Goal: Check status: Check status

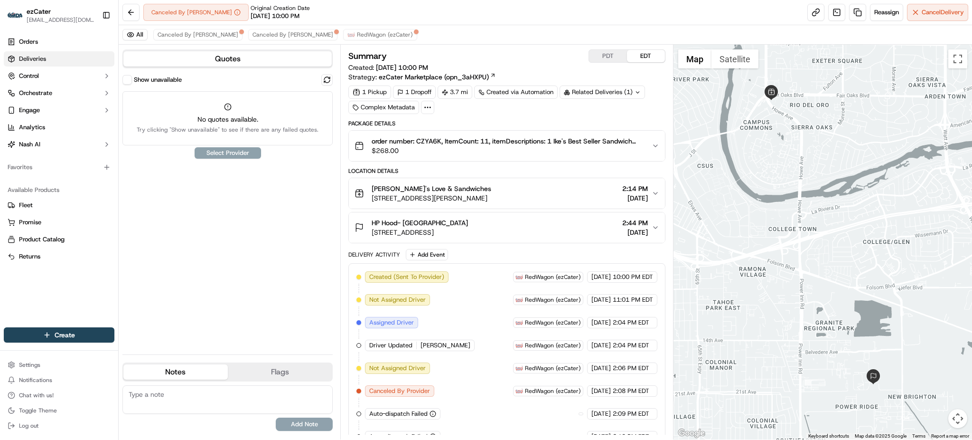
click at [27, 58] on span "Deliveries" at bounding box center [32, 59] width 27 height 9
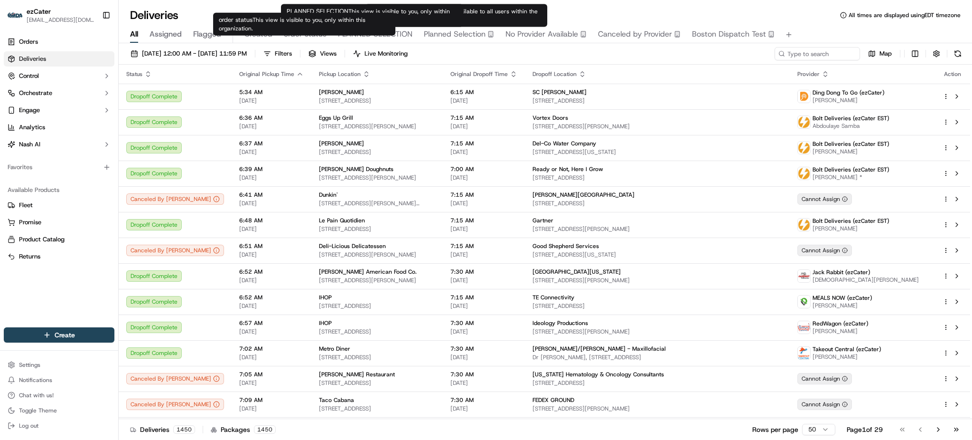
click at [302, 39] on span "order status" at bounding box center [305, 33] width 43 height 11
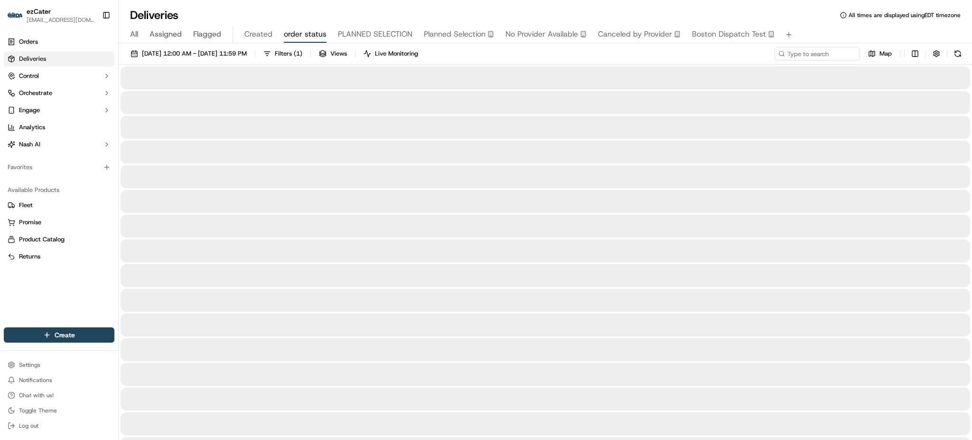
click at [128, 34] on div "All Assigned Flagged Created order status PLANNED SELECTION Planned Selection N…" at bounding box center [546, 35] width 854 height 17
click at [131, 34] on span "All" at bounding box center [134, 33] width 8 height 11
click at [263, 16] on div "Deliveries All times are displayed using EDT timezone" at bounding box center [546, 15] width 854 height 15
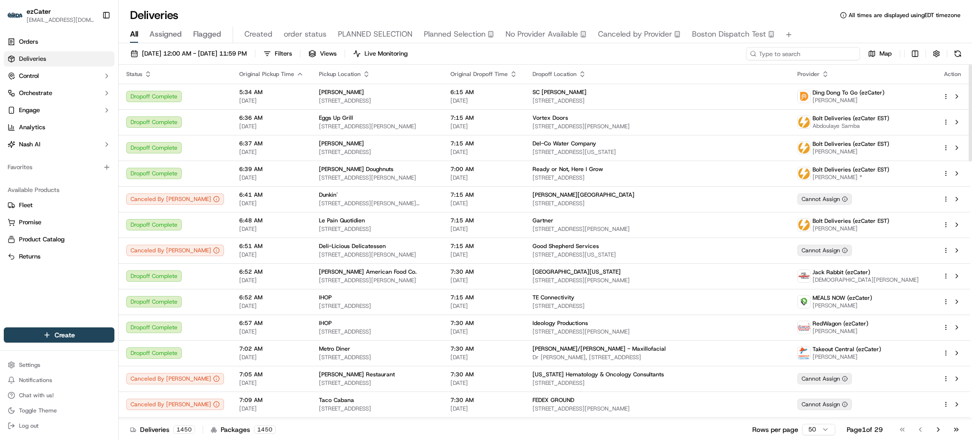
click at [814, 54] on input at bounding box center [803, 53] width 114 height 13
paste input "E9T2FQ"
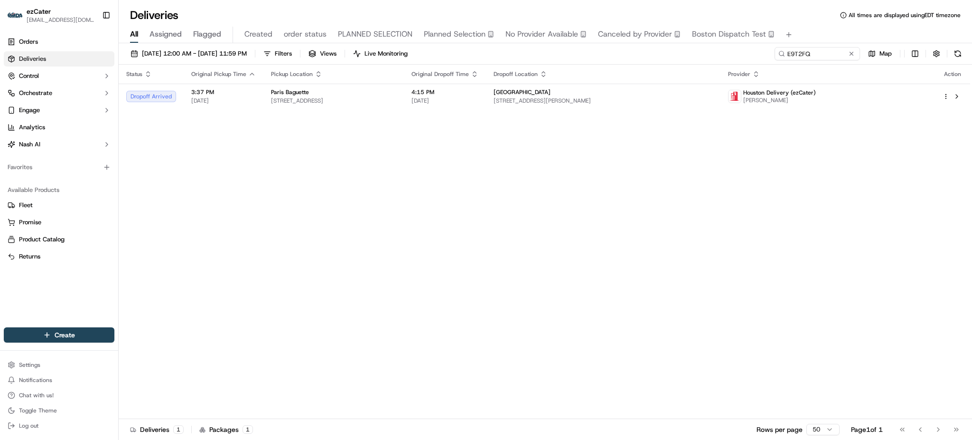
click at [764, 45] on div "[DATE] 12:00 AM - [DATE] 11:59 PM Filters Views Live Monitoring E9T2FQ Map Stat…" at bounding box center [546, 242] width 854 height 398
click at [942, 128] on div "Status Original Pickup Time Pickup Location Original Dropoff Time Dropoff Locat…" at bounding box center [545, 242] width 852 height 354
click at [479, 92] on span "4:15 PM" at bounding box center [445, 92] width 67 height 8
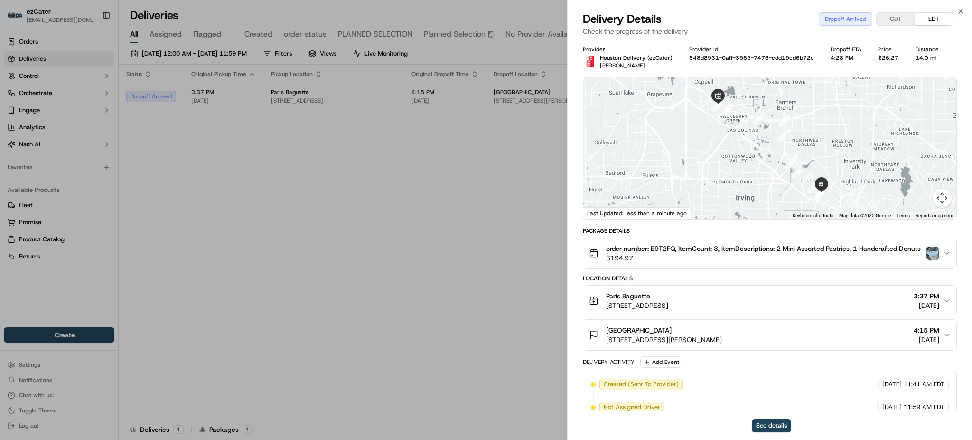
click at [937, 248] on img "button" at bounding box center [932, 252] width 13 height 13
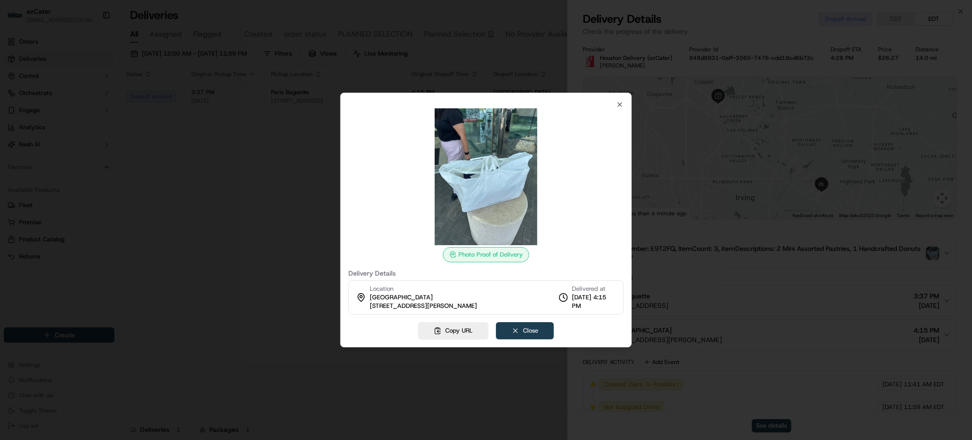
click at [530, 333] on button "Close" at bounding box center [525, 330] width 58 height 17
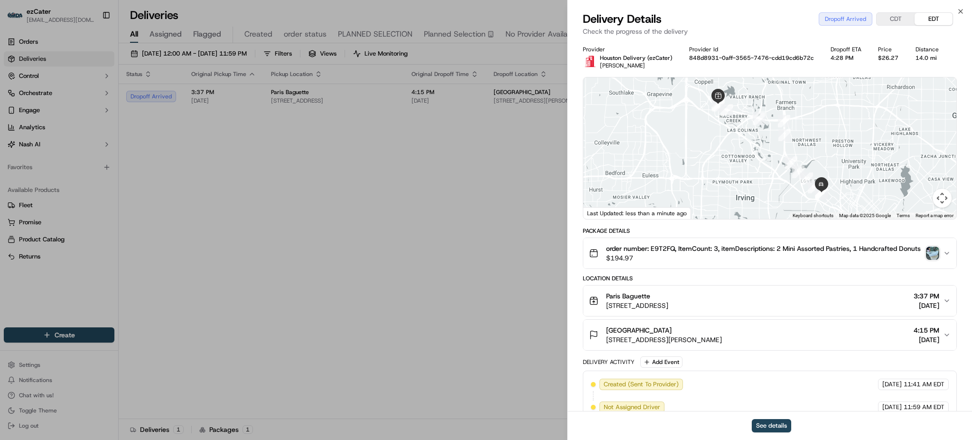
drag, startPoint x: 350, startPoint y: 234, endPoint x: 286, endPoint y: 212, distance: 67.7
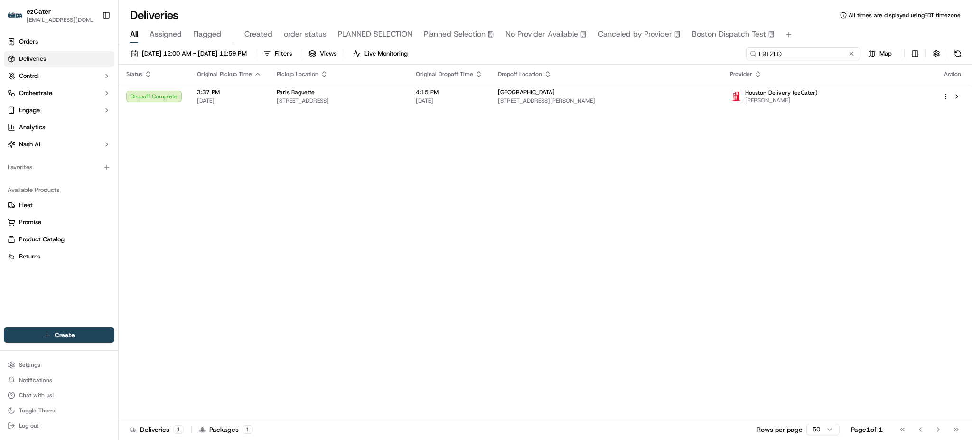
click at [807, 51] on input "E9T2FQ" at bounding box center [803, 53] width 114 height 13
paste input "A8JG92"
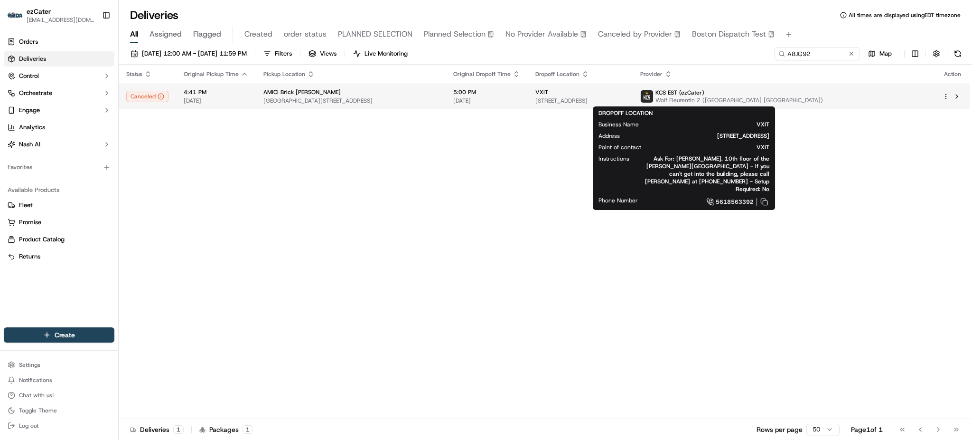
click at [548, 92] on span "VXIT" at bounding box center [541, 92] width 13 height 8
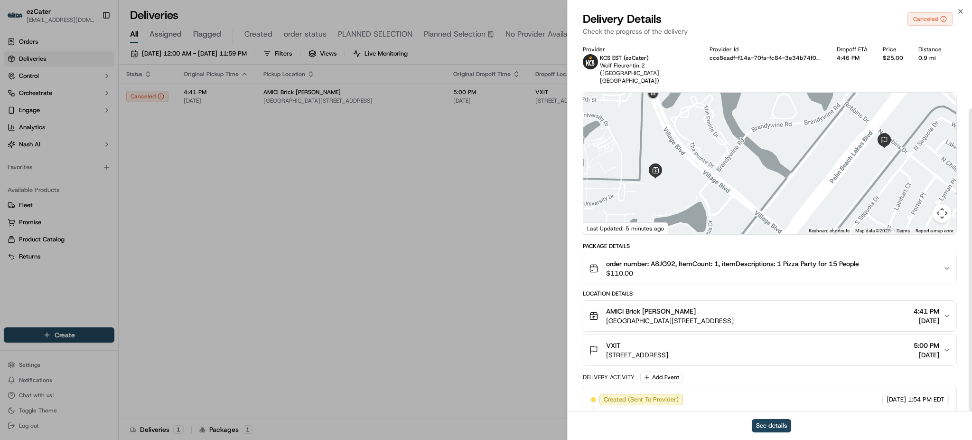
scroll to position [84, 0]
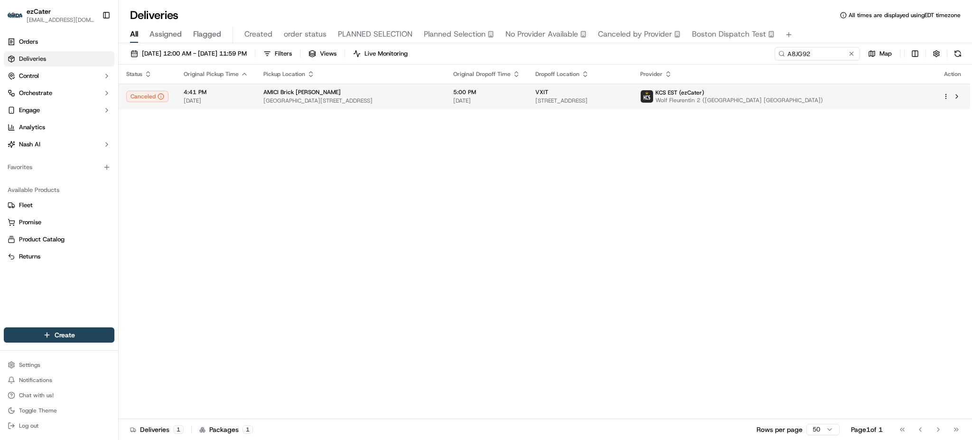
click at [618, 102] on span "[STREET_ADDRESS]" at bounding box center [580, 101] width 90 height 8
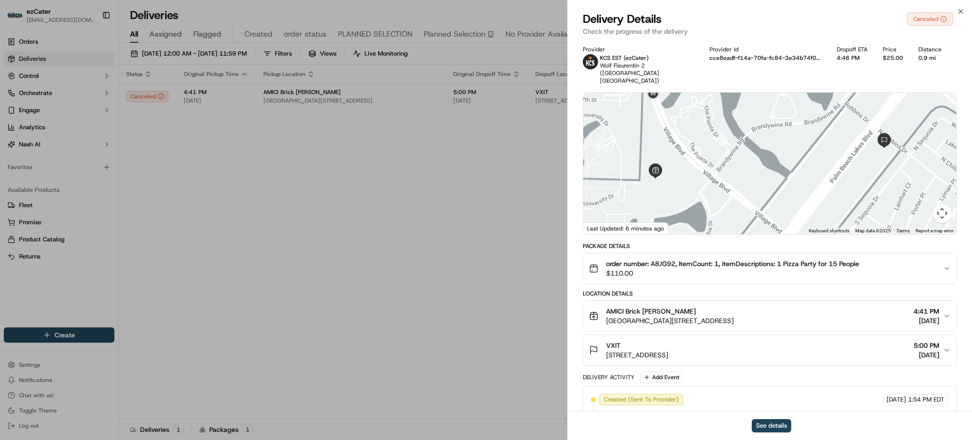
click at [794, 420] on div "See details" at bounding box center [770, 425] width 404 height 29
click at [788, 422] on button "See details" at bounding box center [771, 425] width 39 height 13
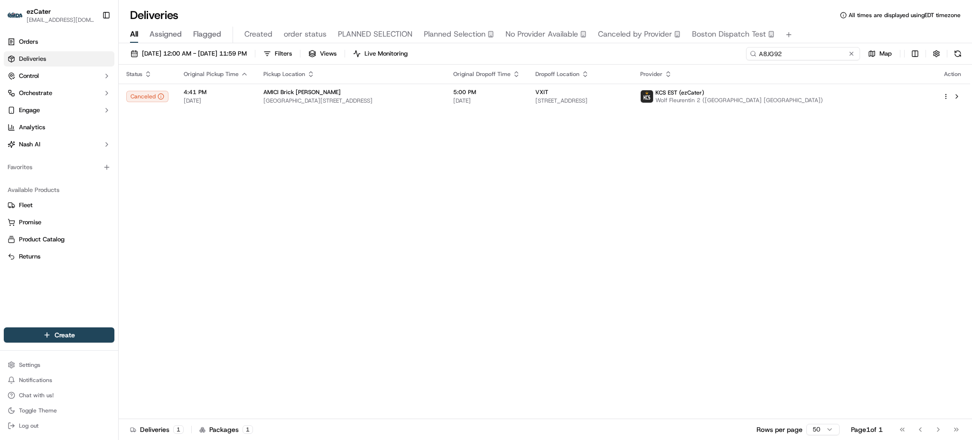
click at [839, 56] on input "A8JG92" at bounding box center [803, 53] width 114 height 13
paste input "YHGU15"
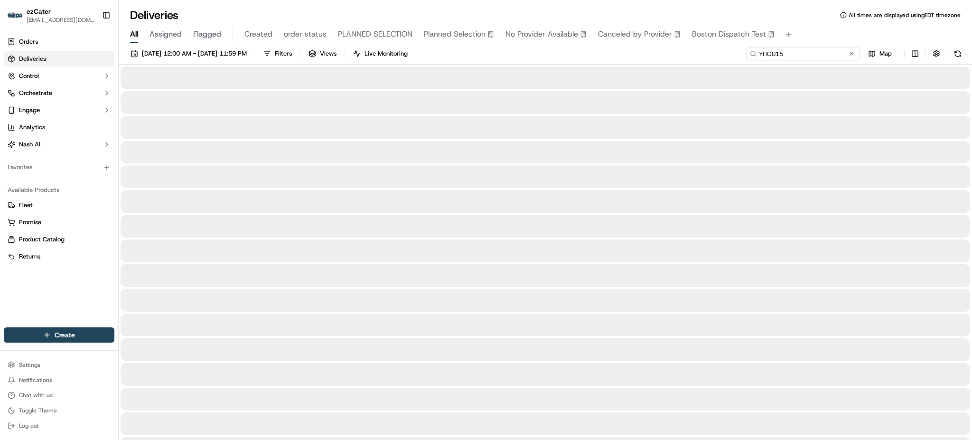
type input "YHGU15"
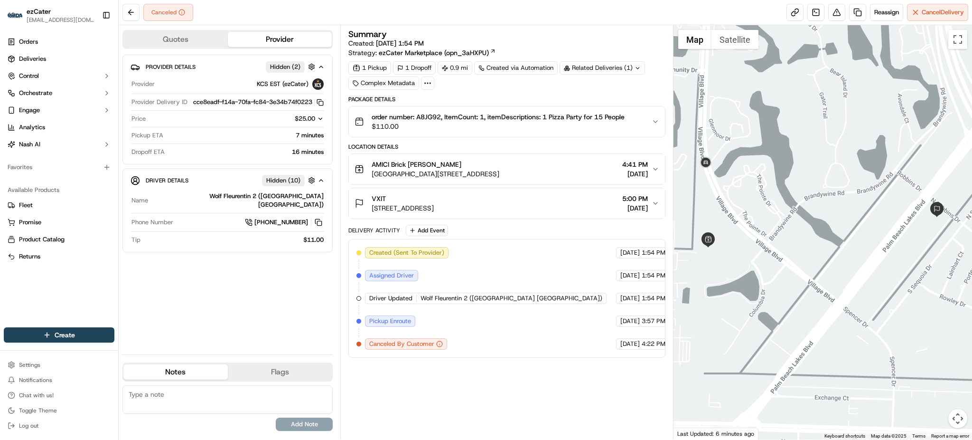
click at [312, 122] on span "$25.00" at bounding box center [305, 118] width 20 height 8
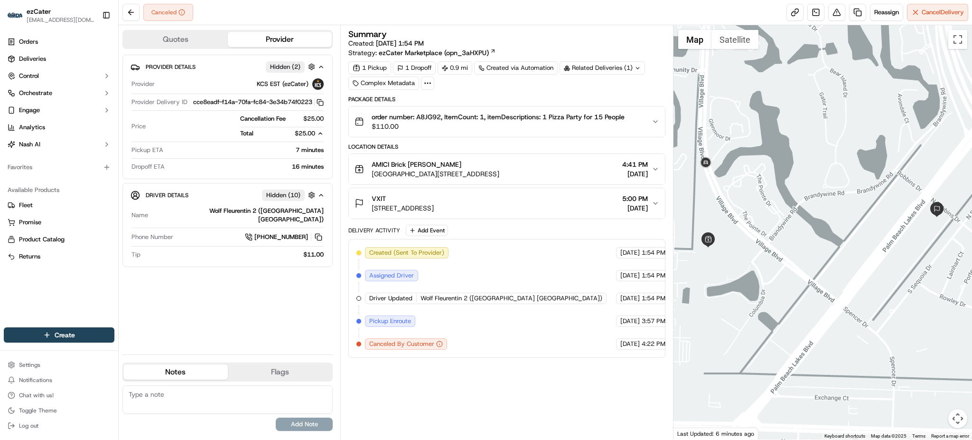
click at [299, 286] on div "Provider Details Hidden ( 2 ) Provider KCS EST (ezCater) Provider Delivery ID c…" at bounding box center [227, 201] width 210 height 292
